Goal: Find specific page/section: Find specific page/section

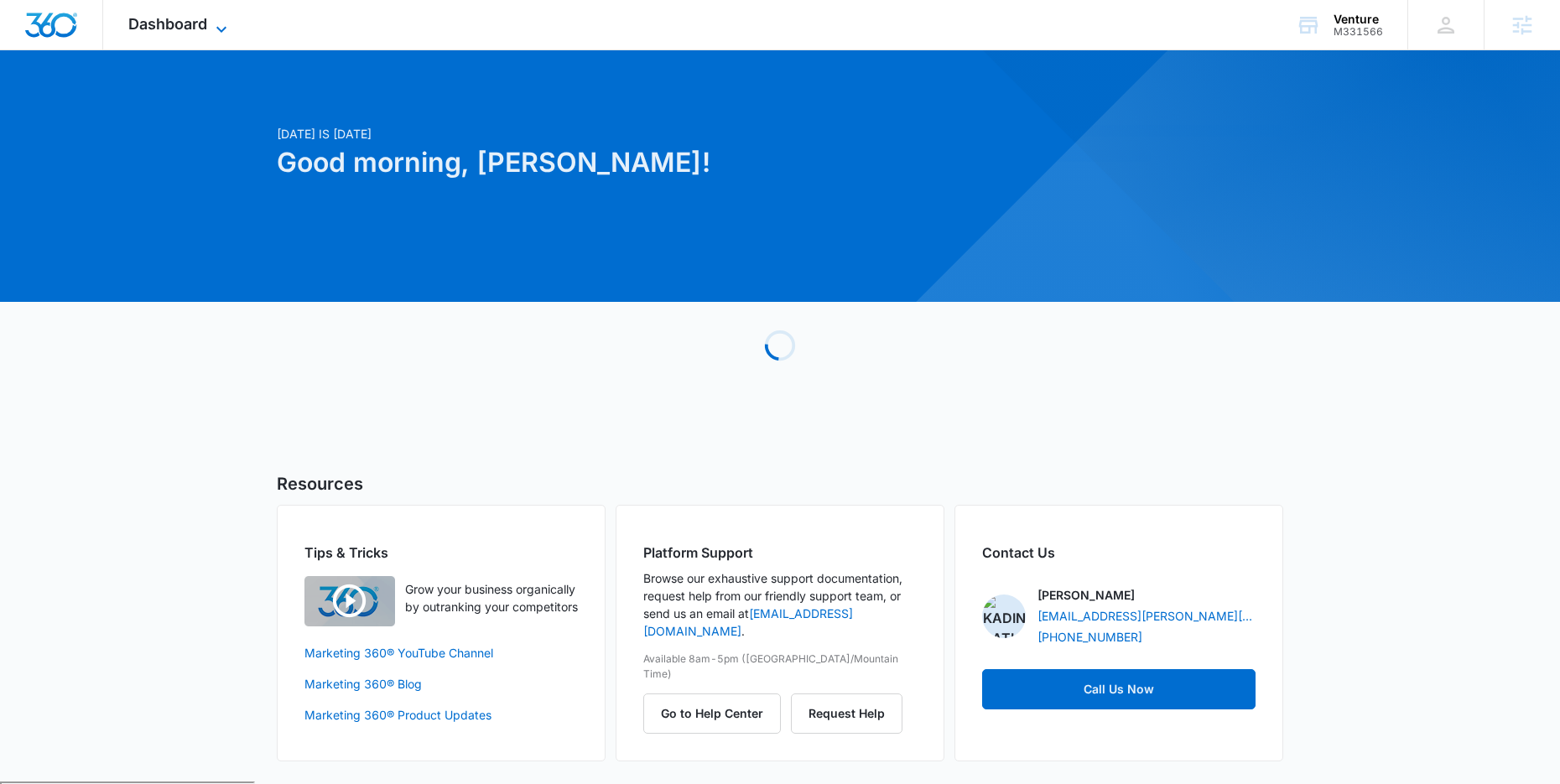
click at [212, 31] on icon at bounding box center [221, 30] width 21 height 21
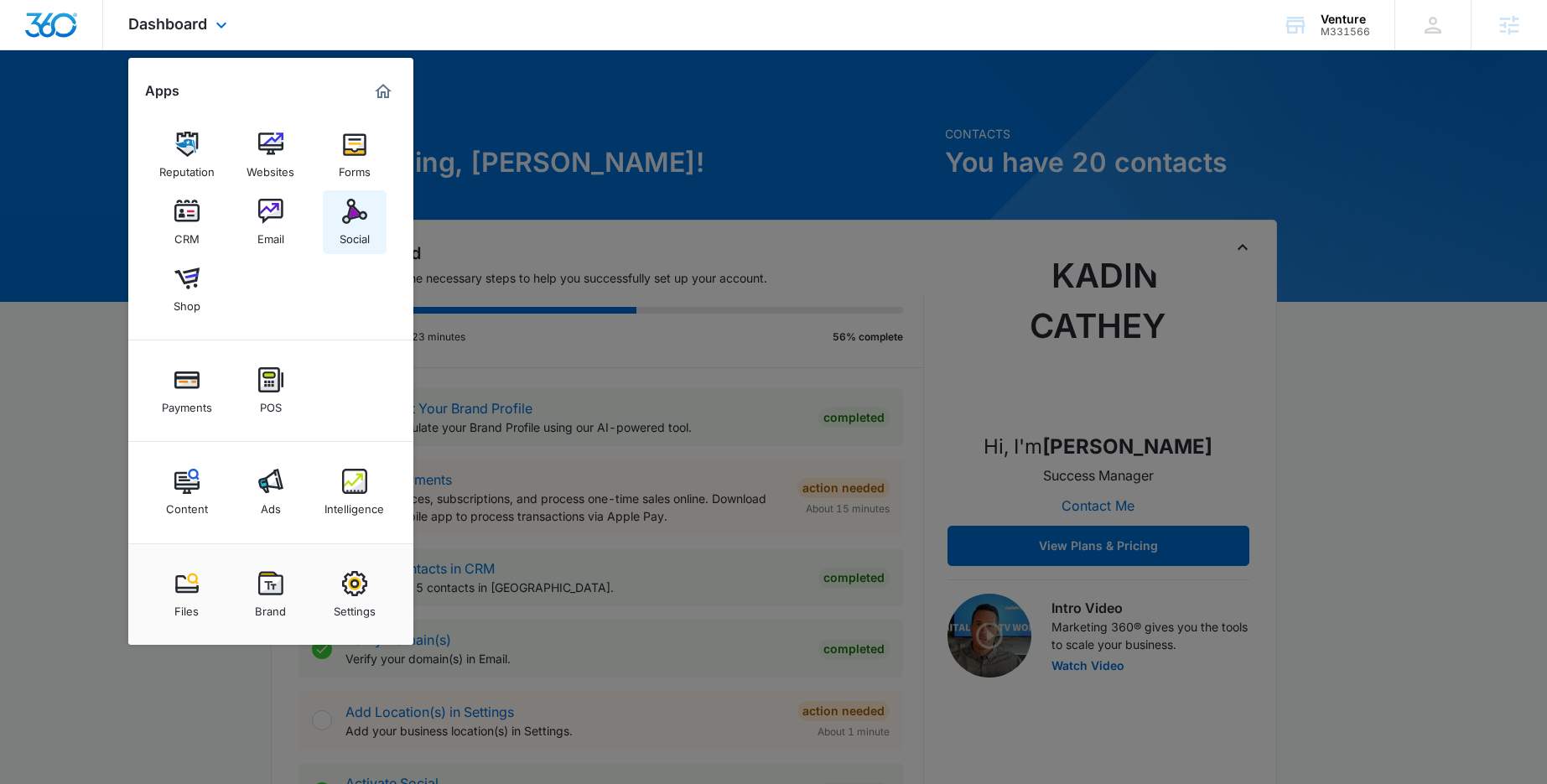
click at [359, 219] on img at bounding box center [355, 211] width 25 height 25
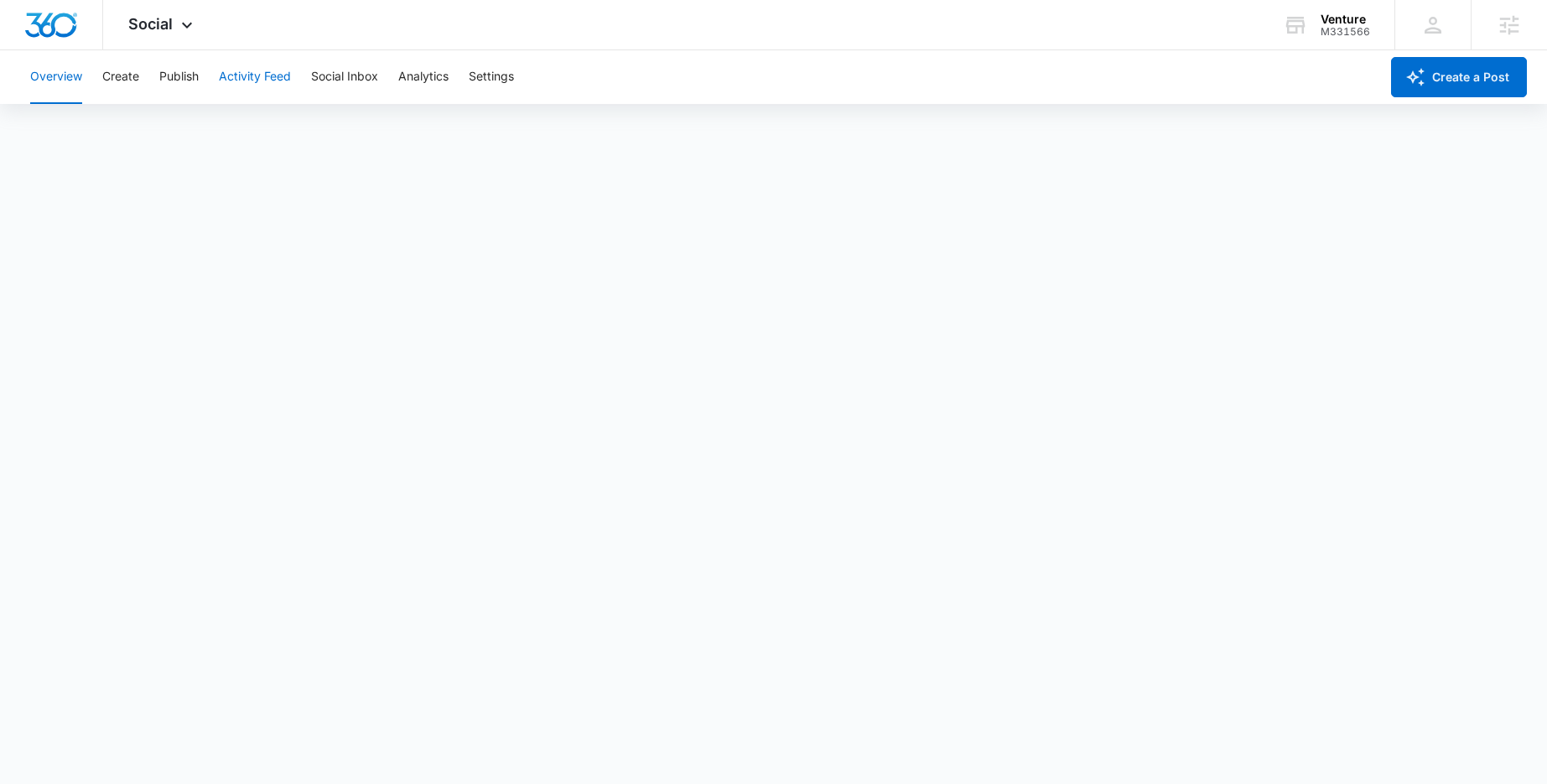
click at [254, 84] on button "Activity Feed" at bounding box center [254, 77] width 72 height 53
click at [164, 78] on button "Publish" at bounding box center [179, 77] width 39 height 53
click at [219, 85] on button "Activity Feed" at bounding box center [254, 77] width 72 height 53
click at [196, 81] on button "Publish" at bounding box center [179, 77] width 39 height 53
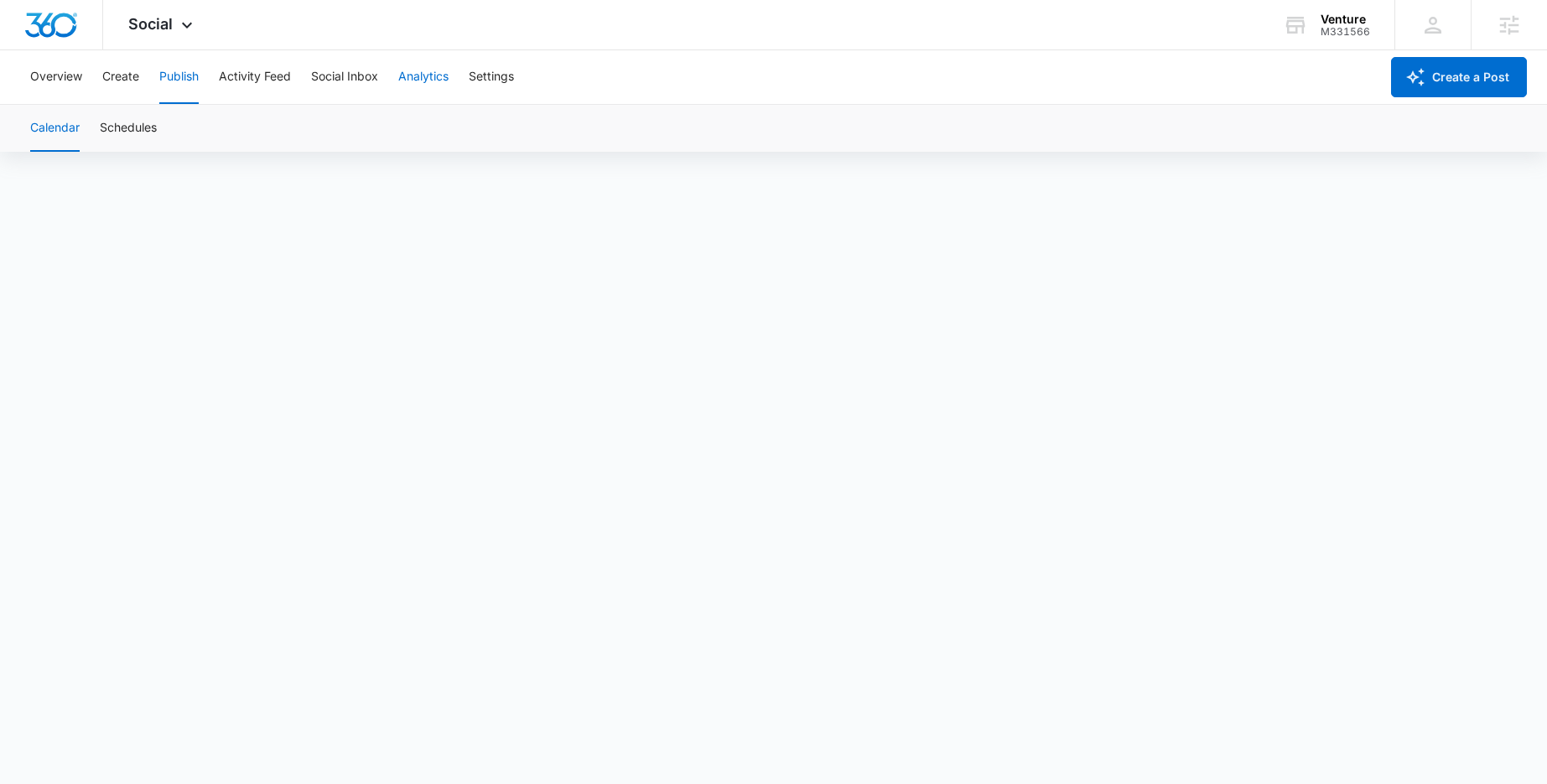
click at [412, 72] on button "Analytics" at bounding box center [424, 77] width 50 height 53
click at [99, 129] on button "Post" at bounding box center [108, 128] width 24 height 47
click at [174, 79] on button "Publish" at bounding box center [179, 77] width 39 height 53
